Goal: Task Accomplishment & Management: Use online tool/utility

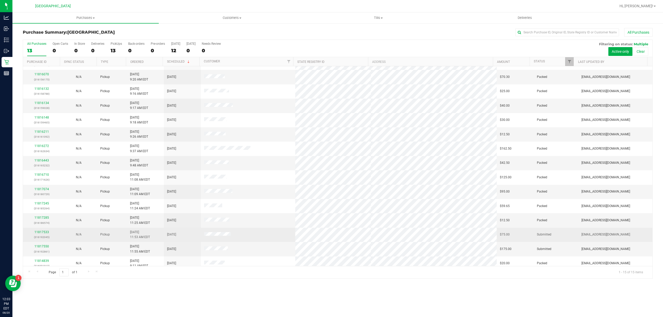
scroll to position [16, 0]
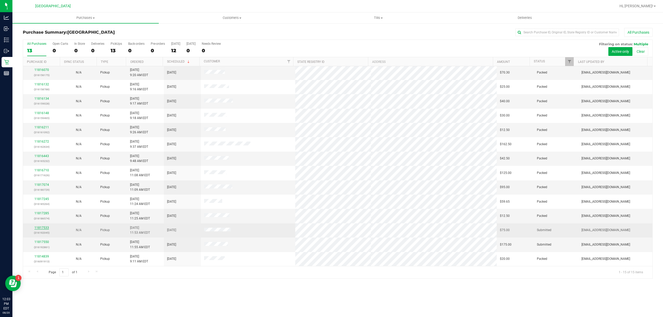
click at [43, 229] on link "11817533" at bounding box center [41, 228] width 14 height 4
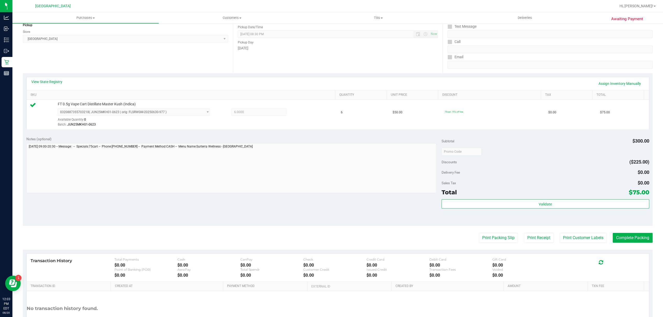
scroll to position [104, 0]
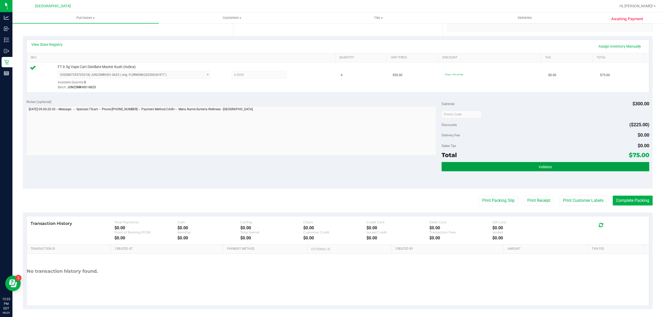
click at [595, 169] on button "Validate" at bounding box center [545, 166] width 208 height 9
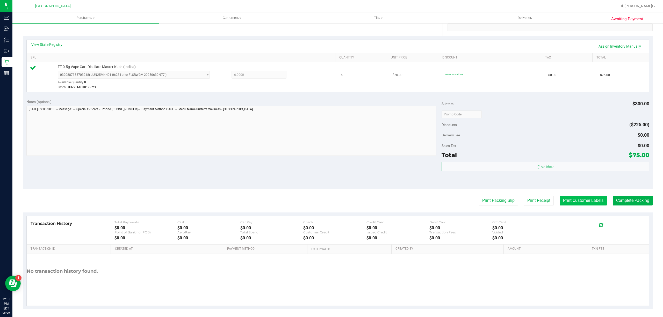
click at [585, 198] on button "Print Customer Labels" at bounding box center [583, 201] width 47 height 10
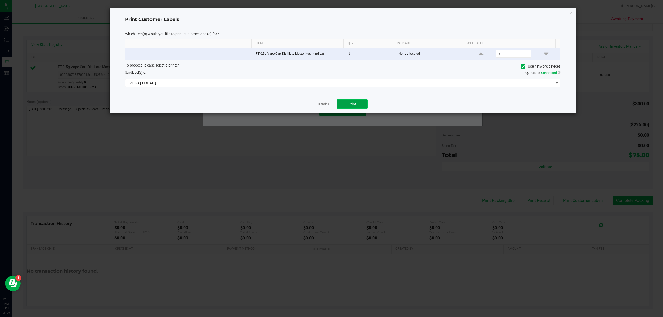
click at [342, 109] on button "Print" at bounding box center [352, 103] width 31 height 9
click at [323, 105] on link "Dismiss" at bounding box center [323, 104] width 11 height 4
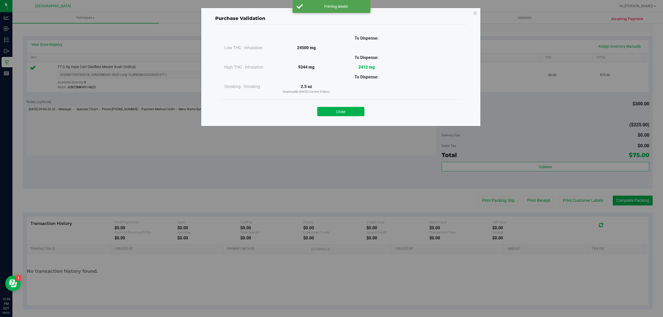
click at [333, 112] on button "Close" at bounding box center [340, 111] width 47 height 9
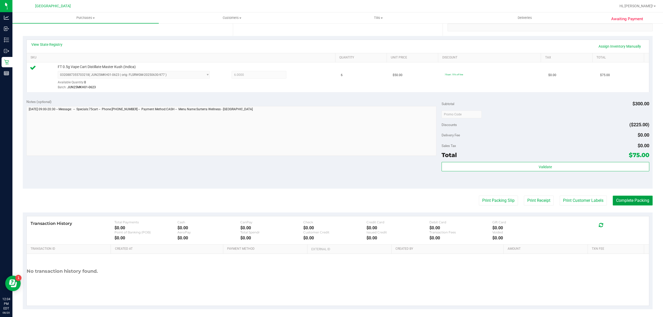
click at [613, 201] on button "Complete Packing" at bounding box center [633, 201] width 40 height 10
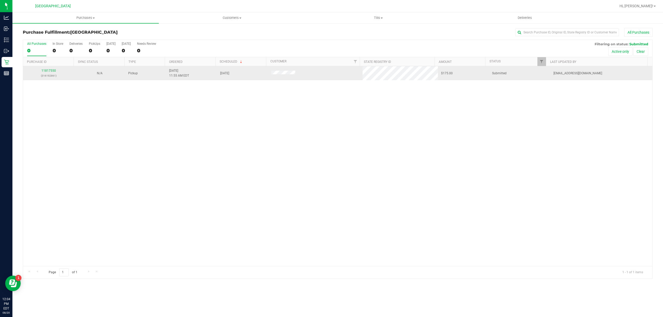
click at [31, 67] on td "11817550 (316192861)" at bounding box center [48, 73] width 51 height 14
click at [41, 69] on div "11817550 (316192861)" at bounding box center [48, 73] width 45 height 10
click at [43, 70] on link "11817550" at bounding box center [48, 71] width 14 height 4
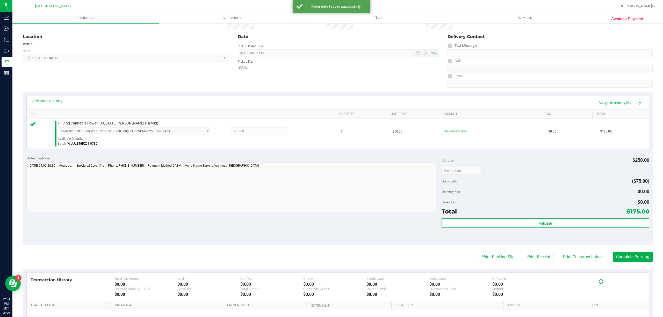
scroll to position [104, 0]
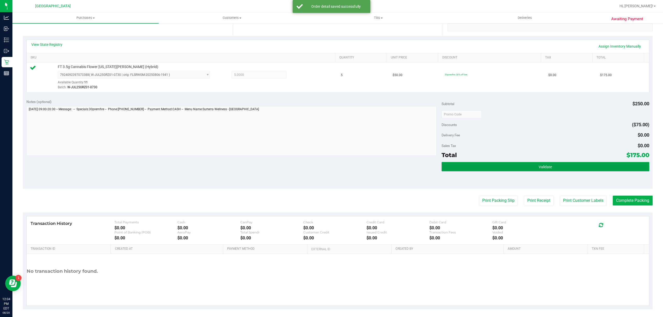
click at [539, 168] on span "Validate" at bounding box center [545, 167] width 13 height 4
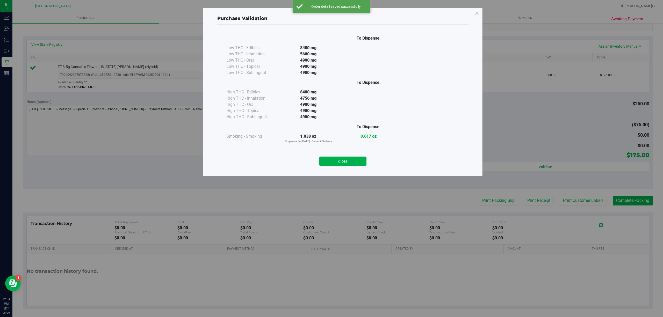
click at [350, 156] on div "Close" at bounding box center [343, 159] width 236 height 13
click at [350, 159] on button "Close" at bounding box center [342, 161] width 47 height 9
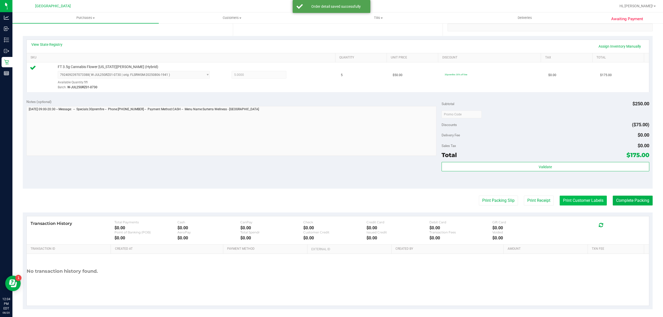
click at [584, 204] on button "Print Customer Labels" at bounding box center [583, 201] width 47 height 10
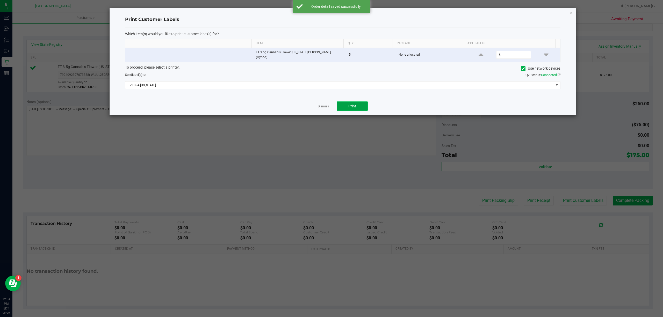
click at [337, 105] on button "Print" at bounding box center [352, 105] width 31 height 9
click at [328, 106] on link "Dismiss" at bounding box center [323, 106] width 11 height 4
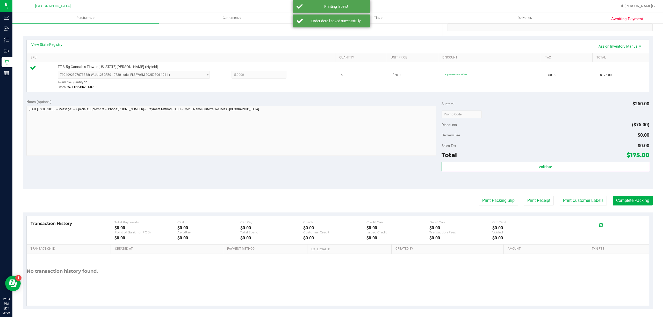
click at [635, 195] on purchase-details "Back Edit Purchase Cancel Purchase View Profile # 11817550 BioTrack ID: - Submi…" at bounding box center [338, 116] width 630 height 385
click at [635, 196] on purchase-details "Back Edit Purchase Cancel Purchase View Profile # 11817550 BioTrack ID: - Submi…" at bounding box center [338, 116] width 630 height 385
click at [635, 196] on button "Complete Packing" at bounding box center [633, 201] width 40 height 10
